Goal: Task Accomplishment & Management: Manage account settings

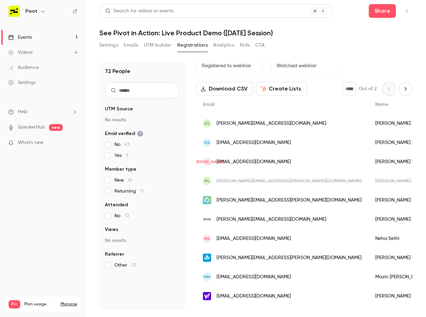
scroll to position [15, 0]
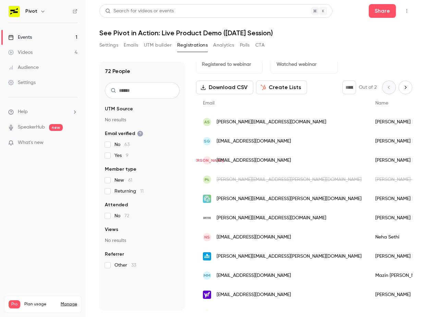
click at [260, 146] on div "SG sgrimaldi@withless.com" at bounding box center [282, 141] width 173 height 19
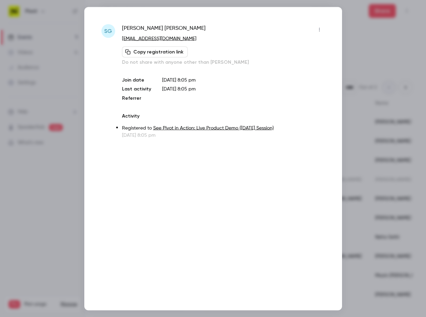
click at [130, 26] on span "Simone Grimaldi" at bounding box center [164, 29] width 84 height 11
drag, startPoint x: 130, startPoint y: 26, endPoint x: 158, endPoint y: 26, distance: 28.1
click at [158, 26] on span "Simone Grimaldi" at bounding box center [164, 29] width 84 height 11
copy span "Simone Grimaldi"
click at [320, 27] on icon "button" at bounding box center [319, 29] width 5 height 5
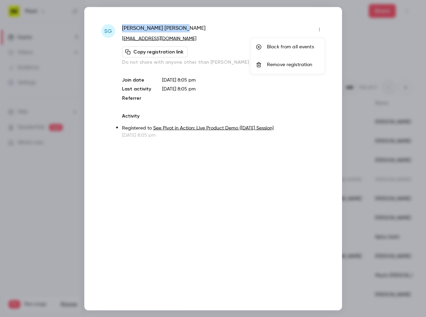
click at [296, 47] on div "Block from all events" at bounding box center [293, 47] width 52 height 7
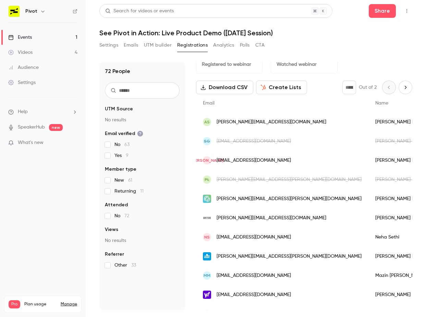
click at [263, 198] on span "[PERSON_NAME][EMAIL_ADDRESS][PERSON_NAME][DOMAIN_NAME]" at bounding box center [289, 199] width 145 height 7
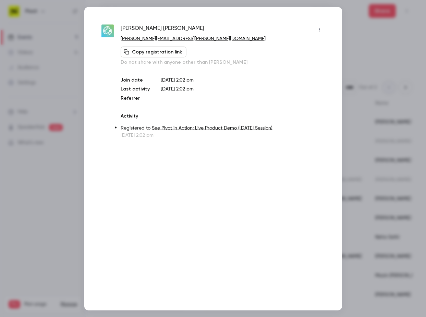
click at [125, 29] on span "Joana Oliveira Giles" at bounding box center [163, 29] width 84 height 11
drag, startPoint x: 125, startPoint y: 29, endPoint x: 176, endPoint y: 29, distance: 50.8
click at [176, 29] on div "Joana Oliveira Giles" at bounding box center [223, 29] width 204 height 11
copy div "Joana Oliveira Giles"
click at [351, 126] on div at bounding box center [213, 158] width 426 height 317
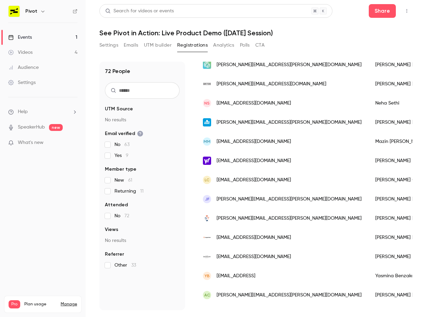
scroll to position [155, 0]
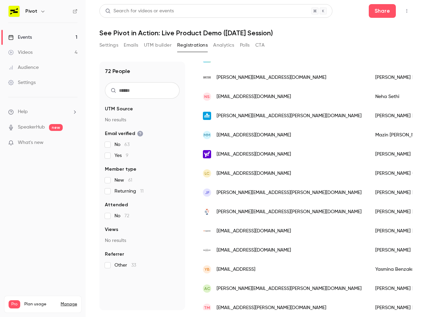
click at [242, 80] on span "[PERSON_NAME][EMAIL_ADDRESS][DOMAIN_NAME]" at bounding box center [272, 77] width 110 height 7
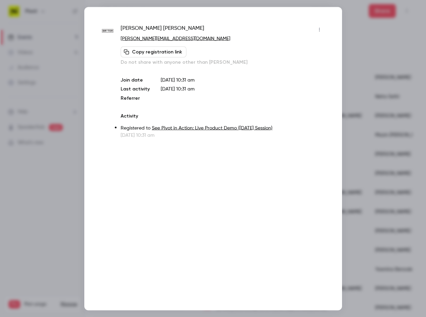
click at [125, 28] on span "Greg Nash" at bounding box center [163, 29] width 84 height 11
drag, startPoint x: 125, startPoint y: 28, endPoint x: 143, endPoint y: 28, distance: 18.2
click at [143, 28] on span "Greg Nash" at bounding box center [163, 29] width 84 height 11
copy span "Greg Nash"
click at [350, 115] on div at bounding box center [213, 158] width 426 height 317
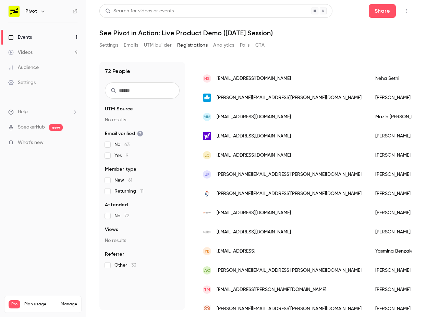
scroll to position [180, 0]
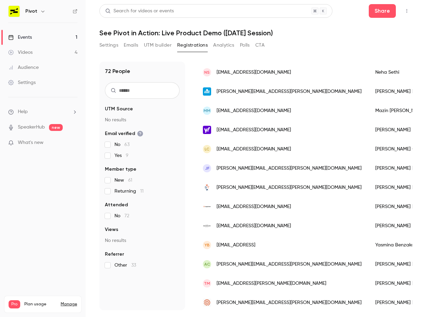
click at [245, 68] on div "NS nehasethi21@gmail.com" at bounding box center [282, 72] width 173 height 19
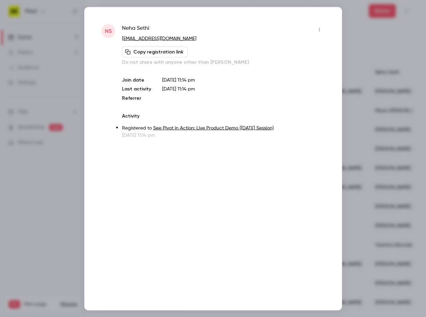
click at [127, 27] on span "Neha Sethi" at bounding box center [135, 29] width 27 height 11
drag, startPoint x: 127, startPoint y: 27, endPoint x: 143, endPoint y: 27, distance: 16.5
click at [143, 27] on span "Neha Sethi" at bounding box center [135, 29] width 27 height 11
copy span "Neha Sethi"
click at [357, 161] on div at bounding box center [213, 158] width 426 height 317
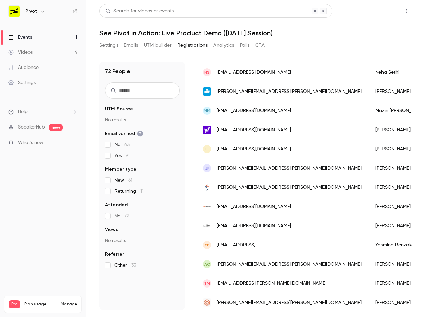
click at [390, 12] on button "Share" at bounding box center [382, 11] width 27 height 14
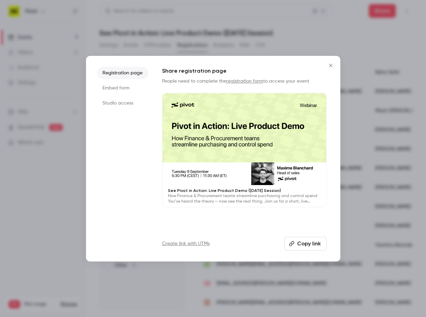
click at [240, 150] on div at bounding box center [245, 139] width 164 height 92
drag, startPoint x: 423, startPoint y: 138, endPoint x: 413, endPoint y: 137, distance: 10.3
click at [423, 138] on div at bounding box center [213, 158] width 426 height 317
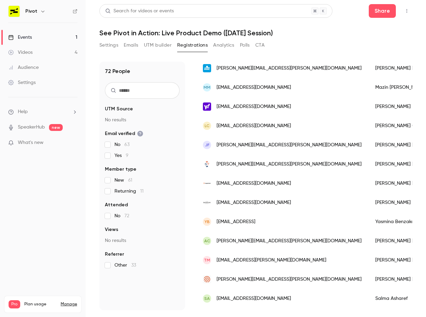
scroll to position [202, 0]
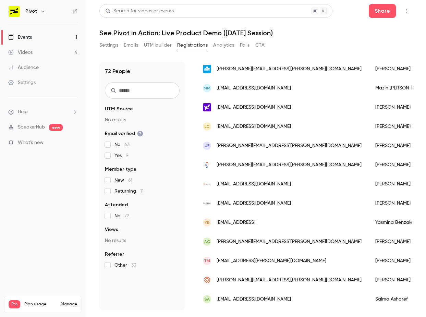
click at [369, 73] on div "Nicolas Simon" at bounding box center [430, 68] width 122 height 19
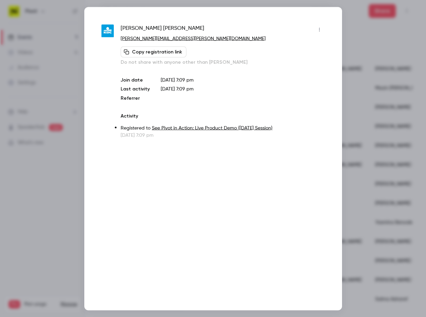
click at [123, 27] on span "Nicolas Simon" at bounding box center [163, 29] width 84 height 11
drag, startPoint x: 123, startPoint y: 27, endPoint x: 145, endPoint y: 27, distance: 22.0
click at [145, 27] on span "Nicolas Simon" at bounding box center [163, 29] width 84 height 11
copy span "Nicolas Simon"
click at [363, 135] on div at bounding box center [213, 158] width 426 height 317
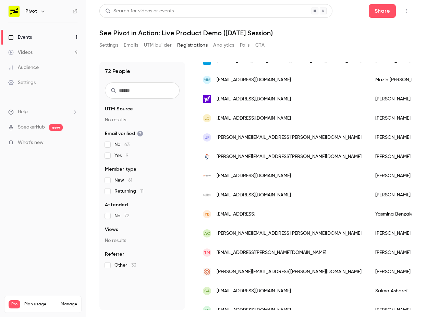
scroll to position [216, 0]
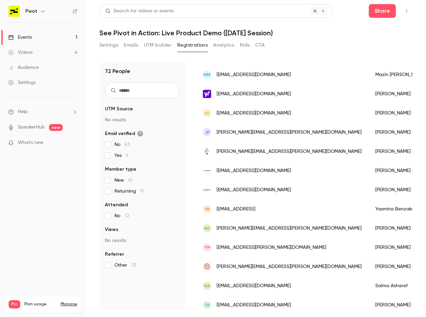
click at [266, 81] on div "MM mazimaz565@gmail.com" at bounding box center [282, 74] width 173 height 19
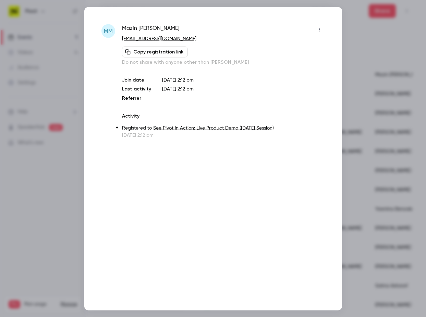
click at [128, 27] on span "Mazin Mohammed ali" at bounding box center [151, 29] width 58 height 11
drag, startPoint x: 128, startPoint y: 27, endPoint x: 172, endPoint y: 27, distance: 44.2
click at [172, 27] on span "Mazin Mohammed ali" at bounding box center [151, 29] width 58 height 11
copy span "Mazin Mohammed ali"
click at [393, 145] on div at bounding box center [213, 158] width 426 height 317
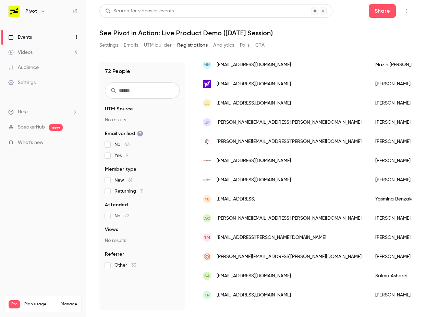
scroll to position [227, 0]
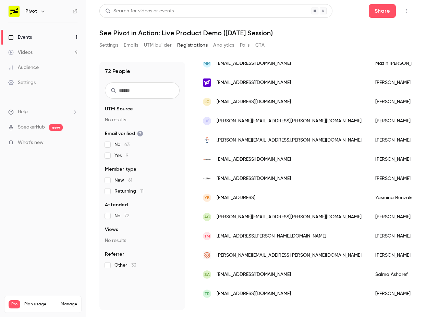
click at [276, 84] on div "[EMAIL_ADDRESS][DOMAIN_NAME]" at bounding box center [282, 82] width 173 height 19
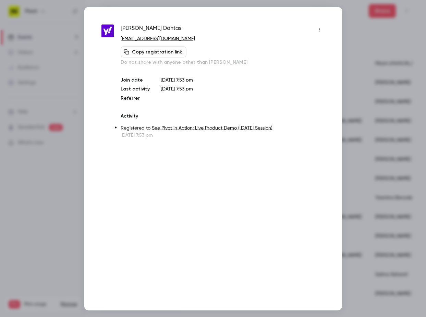
click at [133, 27] on span "Luiz Paulo Dantas" at bounding box center [151, 29] width 61 height 11
click at [122, 27] on span "Luiz Paulo Dantas" at bounding box center [151, 29] width 61 height 11
drag, startPoint x: 122, startPoint y: 27, endPoint x: 163, endPoint y: 27, distance: 41.5
click at [163, 27] on span "Luiz Paulo Dantas" at bounding box center [151, 29] width 61 height 11
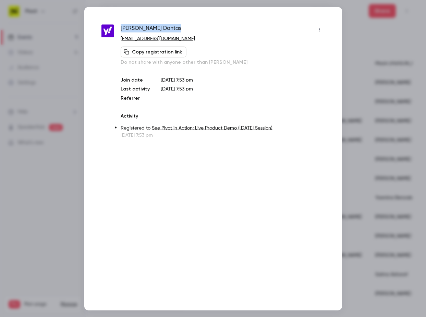
copy span "Luiz Paulo Dantas"
click at [380, 152] on div at bounding box center [213, 158] width 426 height 317
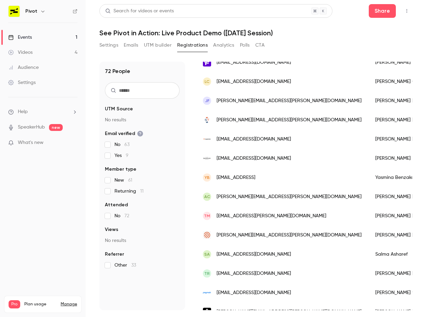
scroll to position [249, 0]
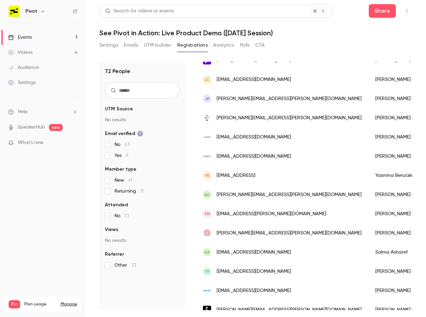
click at [281, 82] on span "[EMAIL_ADDRESS][DOMAIN_NAME]" at bounding box center [254, 79] width 74 height 7
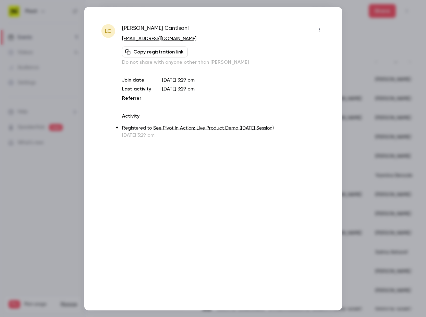
click at [126, 27] on span "Luís Cantisani" at bounding box center [155, 29] width 67 height 11
drag, startPoint x: 126, startPoint y: 27, endPoint x: 140, endPoint y: 27, distance: 14.4
click at [140, 27] on span "Luís Cantisani" at bounding box center [155, 29] width 67 height 11
copy span "Luís Cantisani"
click at [394, 143] on div at bounding box center [213, 158] width 426 height 317
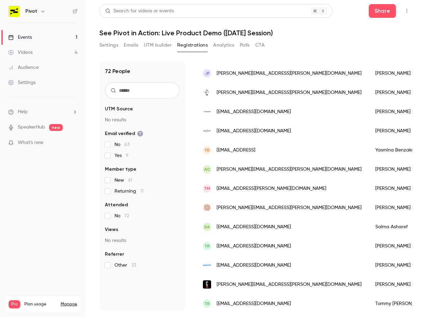
scroll to position [280, 0]
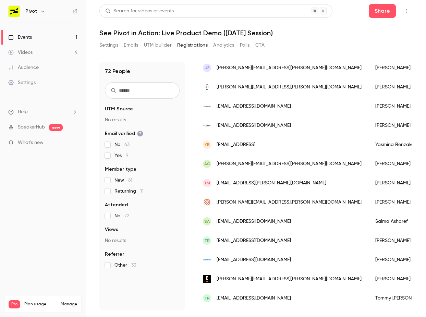
click at [265, 72] on div "JF john.furrey@sbcglobal.net" at bounding box center [282, 67] width 173 height 19
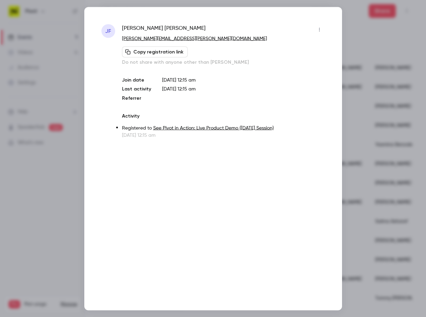
click at [126, 26] on span "John Furrey" at bounding box center [164, 29] width 84 height 11
drag, startPoint x: 126, startPoint y: 26, endPoint x: 153, endPoint y: 26, distance: 27.8
click at [153, 26] on div "John Furrey" at bounding box center [223, 29] width 203 height 11
copy div "John Furrey"
click at [389, 76] on div at bounding box center [213, 158] width 426 height 317
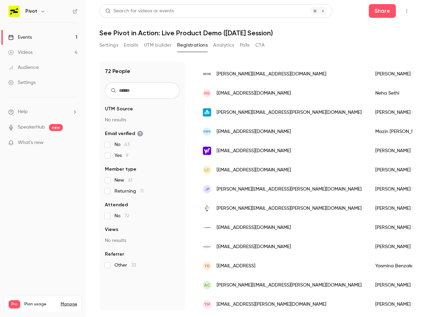
scroll to position [0, 0]
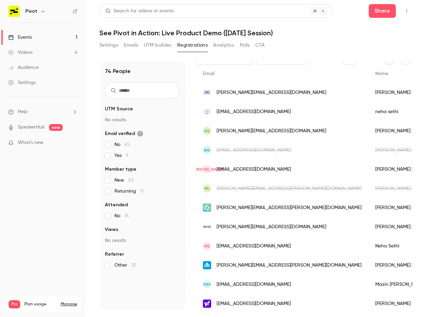
scroll to position [45, 0]
